Goal: Find specific page/section: Find specific page/section

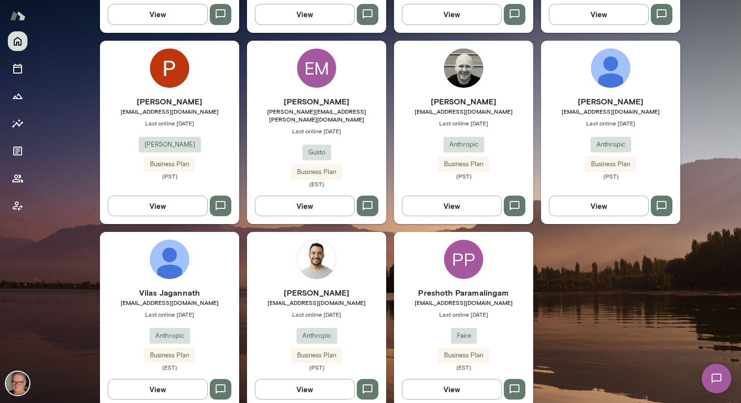
scroll to position [633, 0]
click at [464, 286] on h6 "Preshoth Paramalingam" at bounding box center [463, 292] width 139 height 12
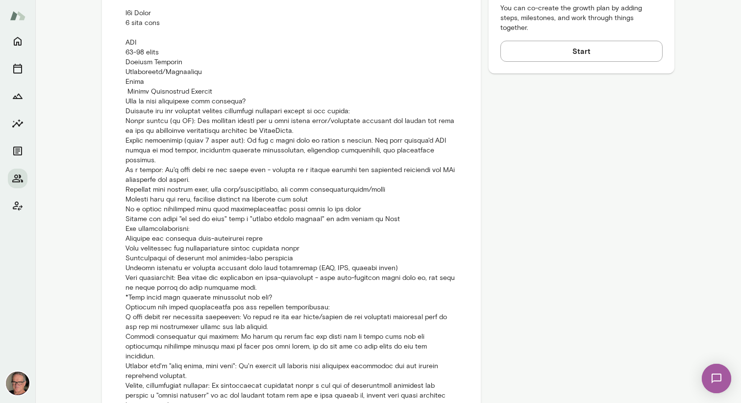
scroll to position [514, 0]
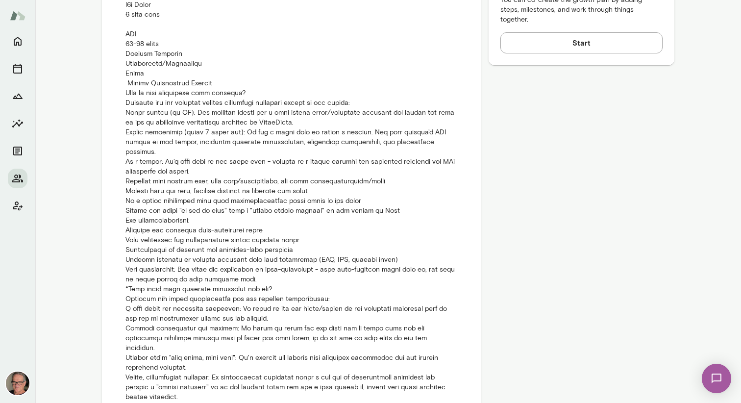
click at [575, 107] on div "Member Details [EMAIL_ADDRESS][DOMAIN_NAME] Joined [DATE] Last online [DATE] (G…" at bounding box center [581, 188] width 186 height 1199
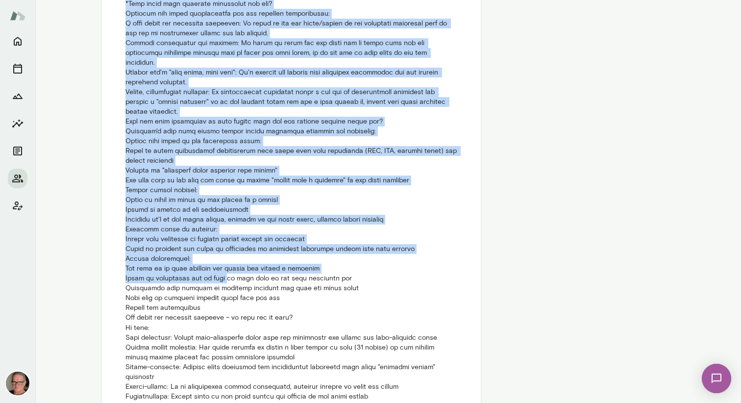
scroll to position [891, 0]
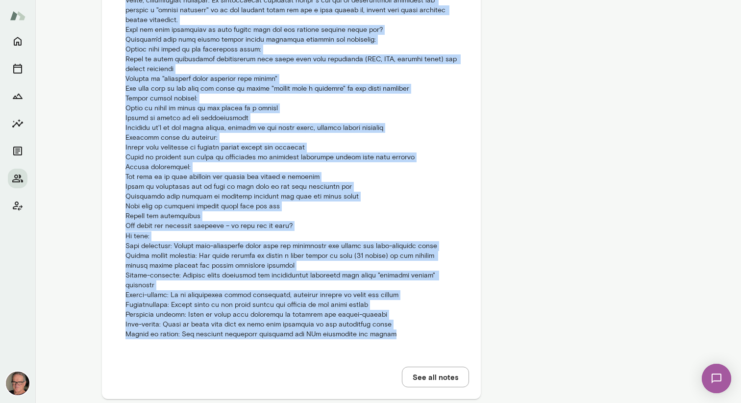
drag, startPoint x: 122, startPoint y: 33, endPoint x: 378, endPoint y: 311, distance: 377.2
copy p "YOE 11-15 years Primary Function Engineering/Technology Title Senior Engineerin…"
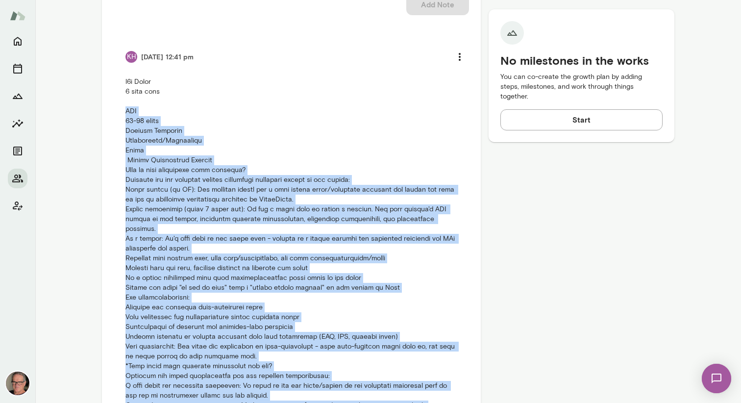
scroll to position [0, 0]
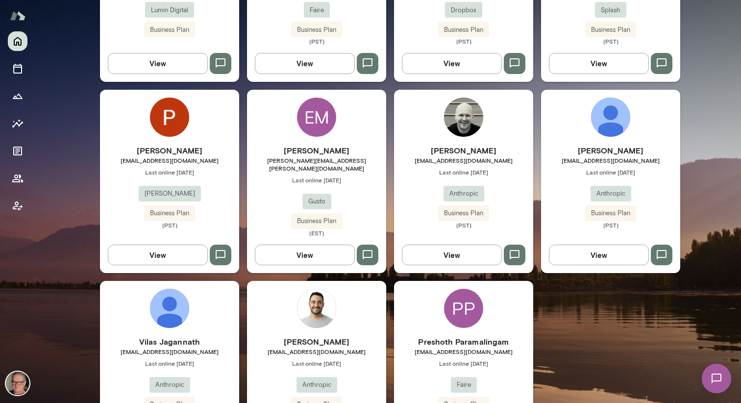
scroll to position [633, 0]
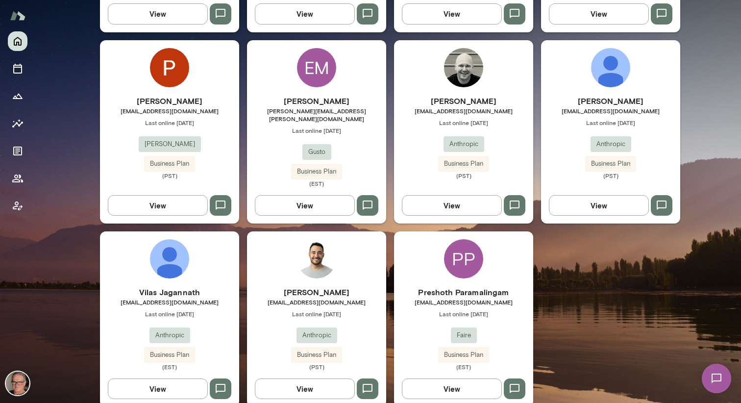
click at [315, 286] on h6 "[PERSON_NAME]" at bounding box center [316, 292] width 139 height 12
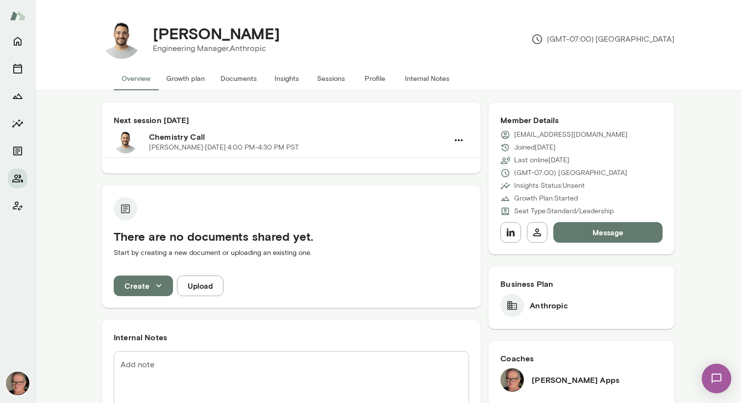
click at [460, 36] on div "AJ Ribeiro Engineering Manager, Anthropic (GMT-07:00) Los Angeles" at bounding box center [407, 39] width 533 height 39
